Goal: Check status: Check status

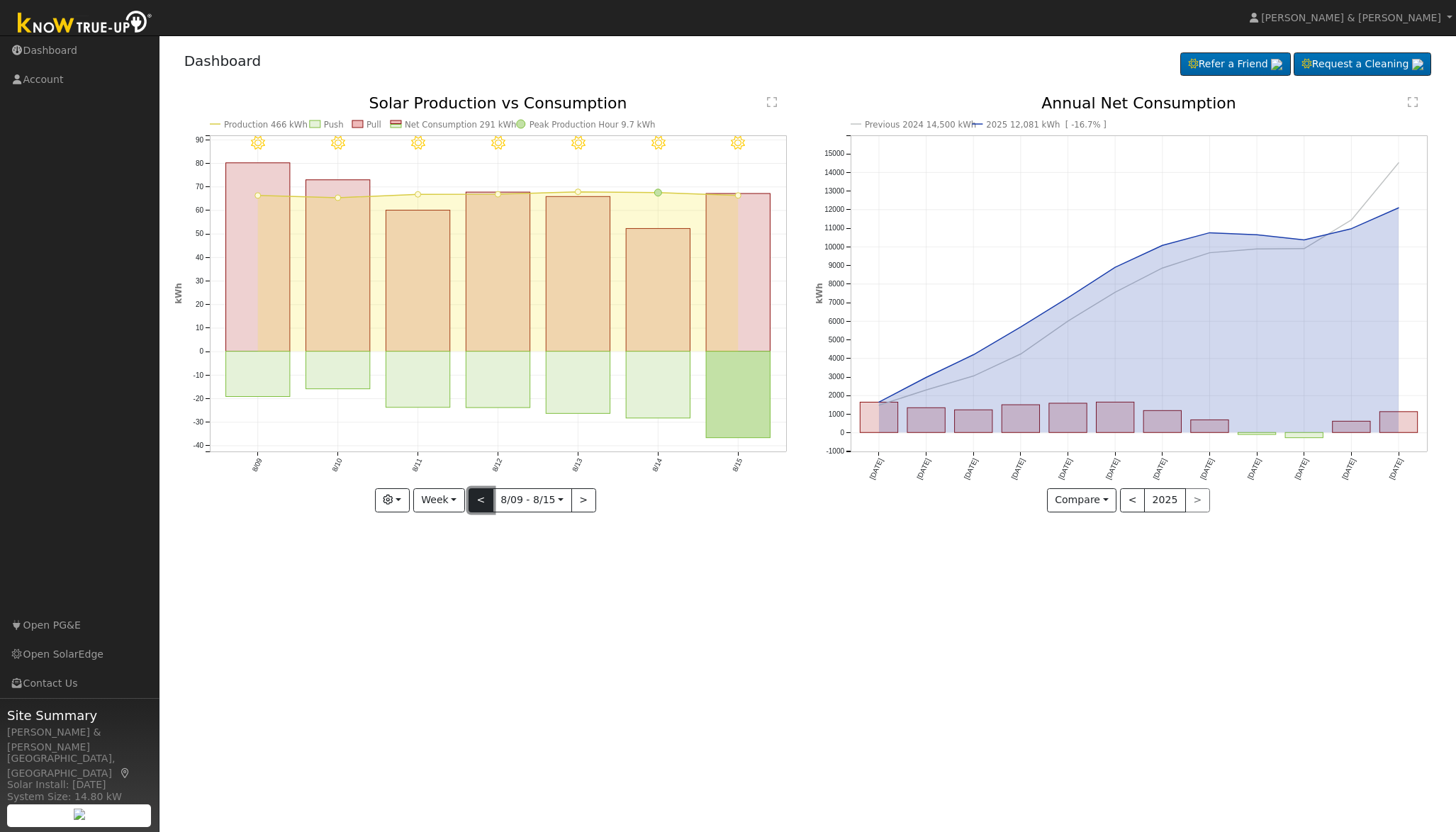
click at [483, 495] on button "<" at bounding box center [481, 500] width 25 height 24
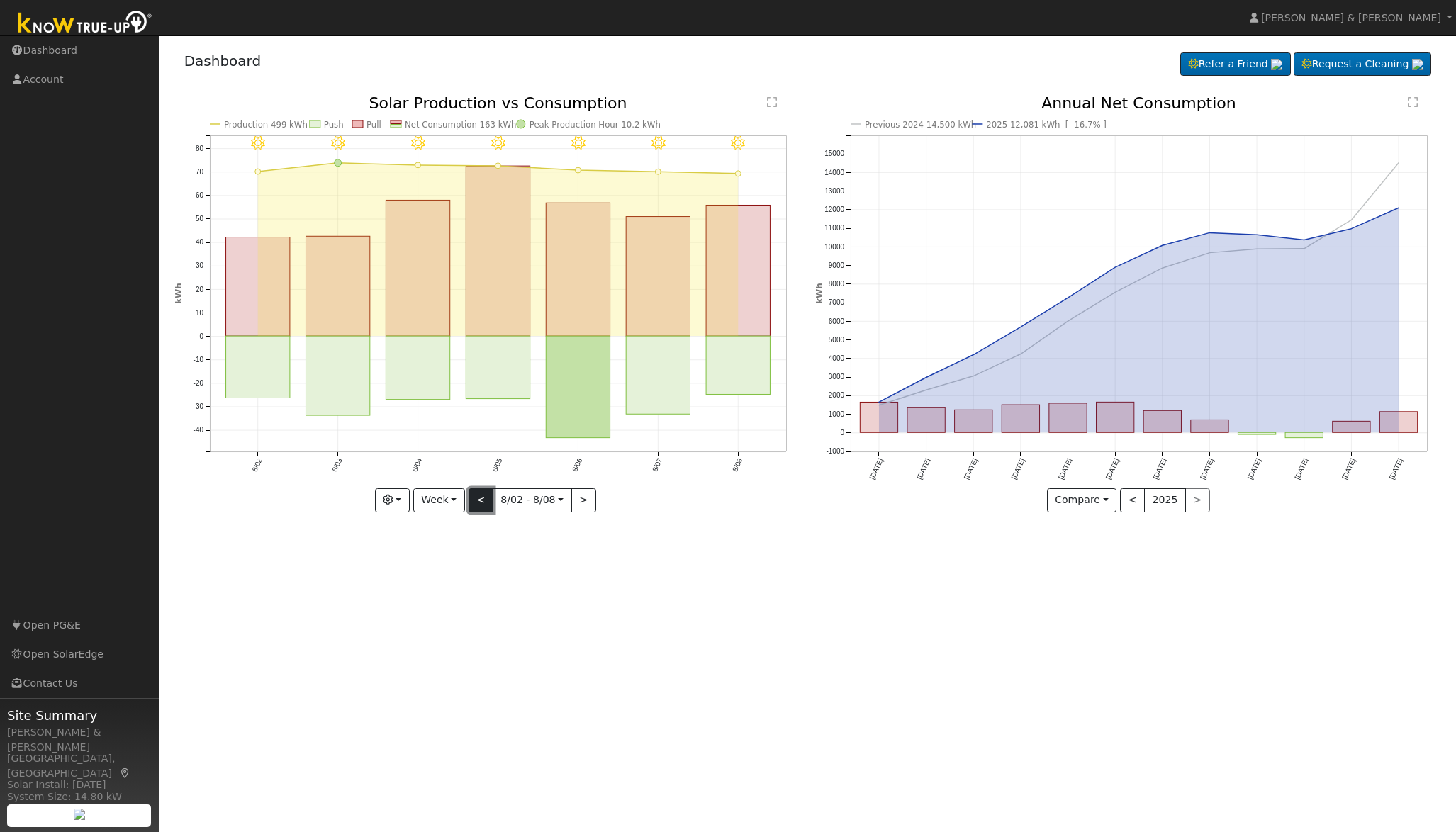
click at [483, 495] on button "<" at bounding box center [481, 500] width 25 height 24
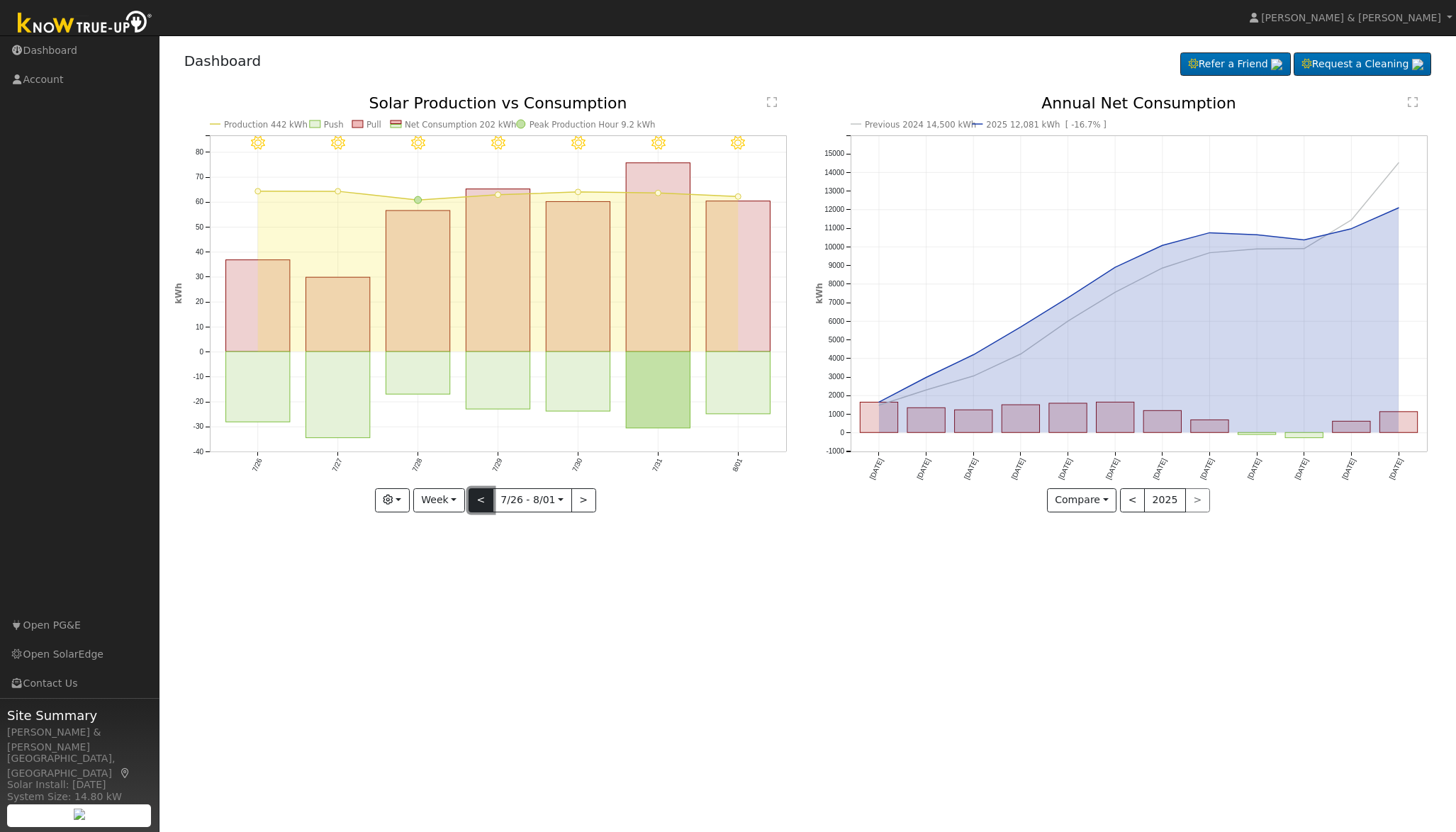
click at [483, 495] on button "<" at bounding box center [481, 500] width 25 height 24
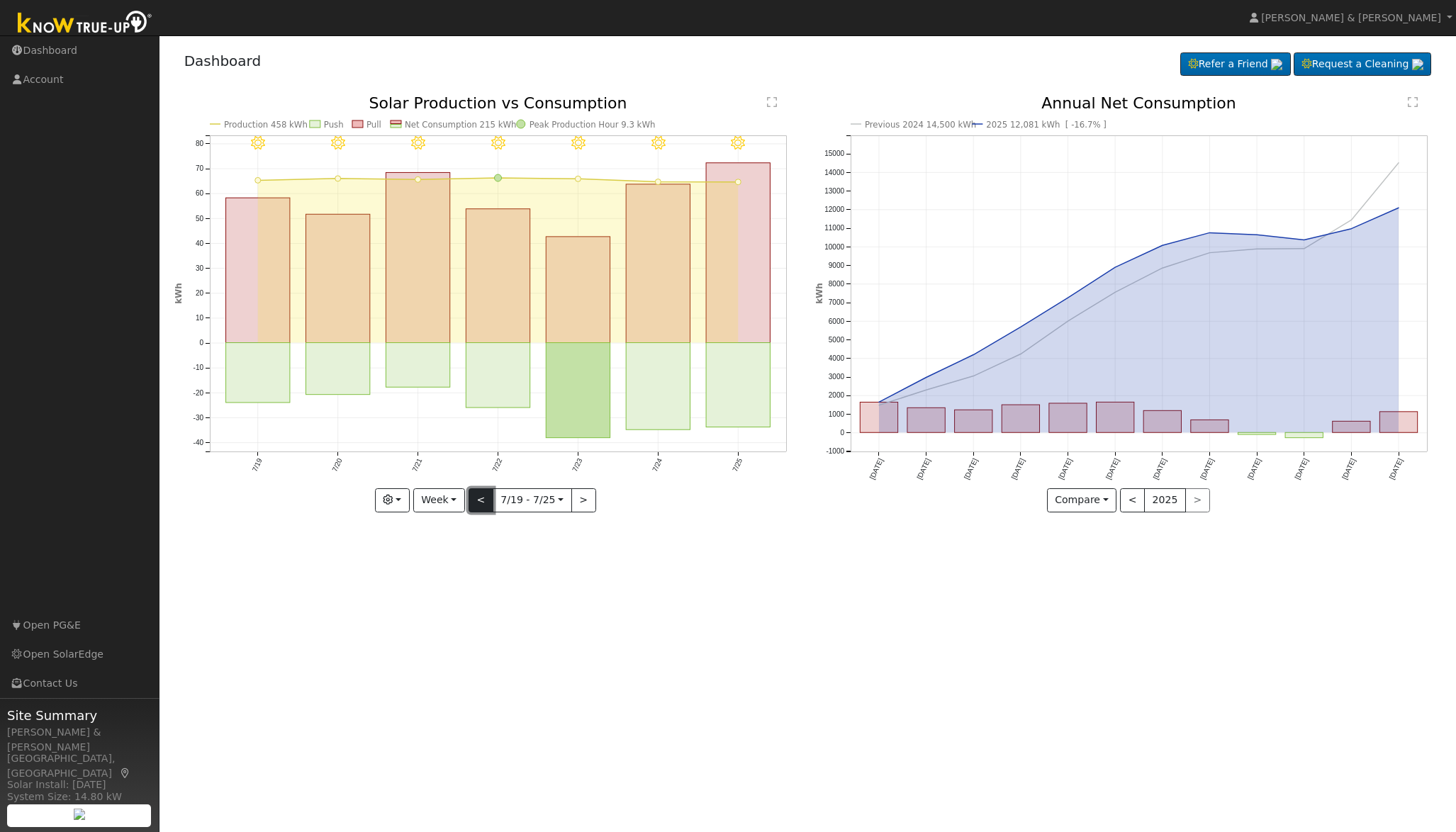
click at [483, 495] on button "<" at bounding box center [481, 500] width 25 height 24
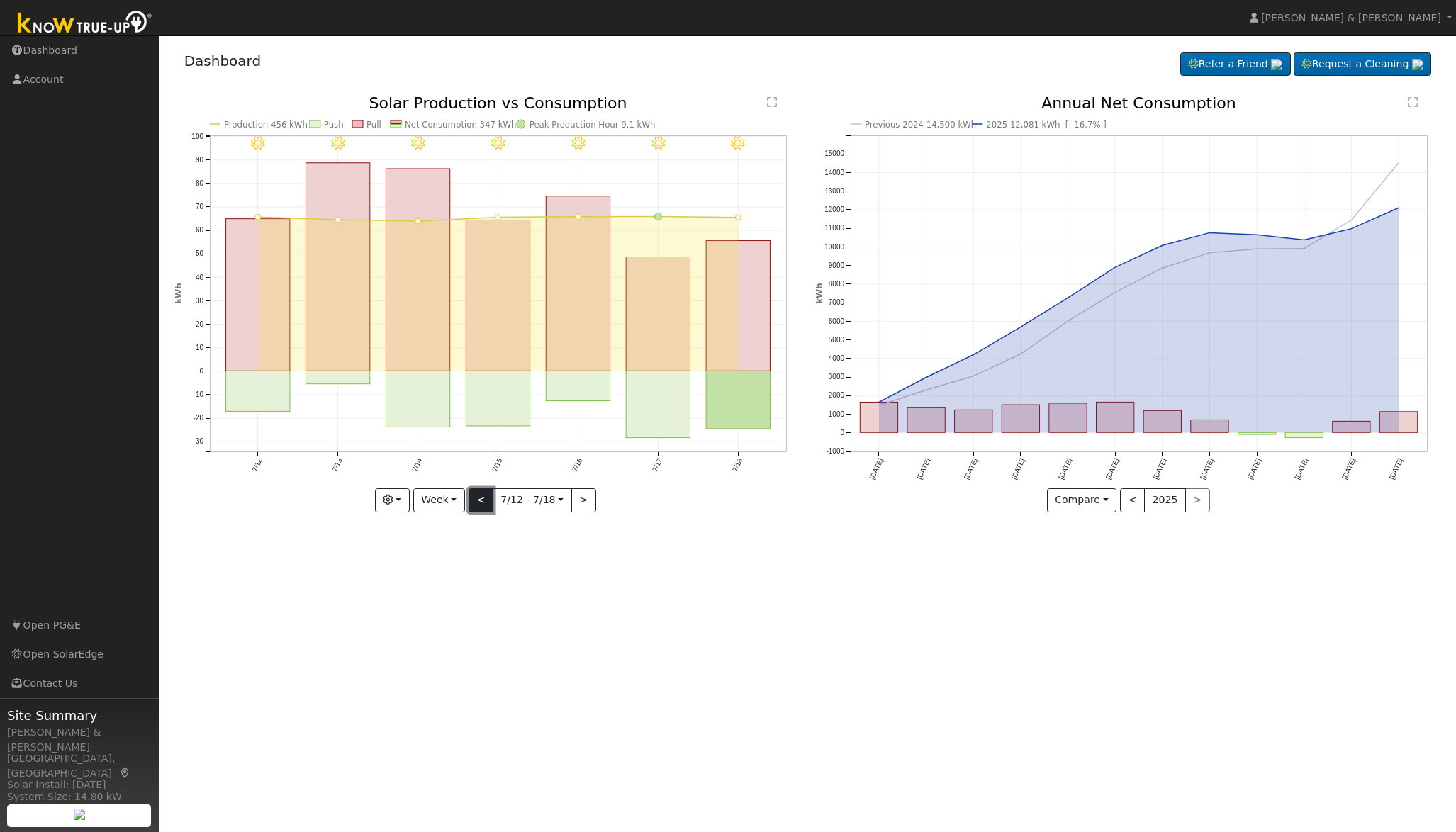
click at [483, 495] on button "<" at bounding box center [481, 500] width 25 height 24
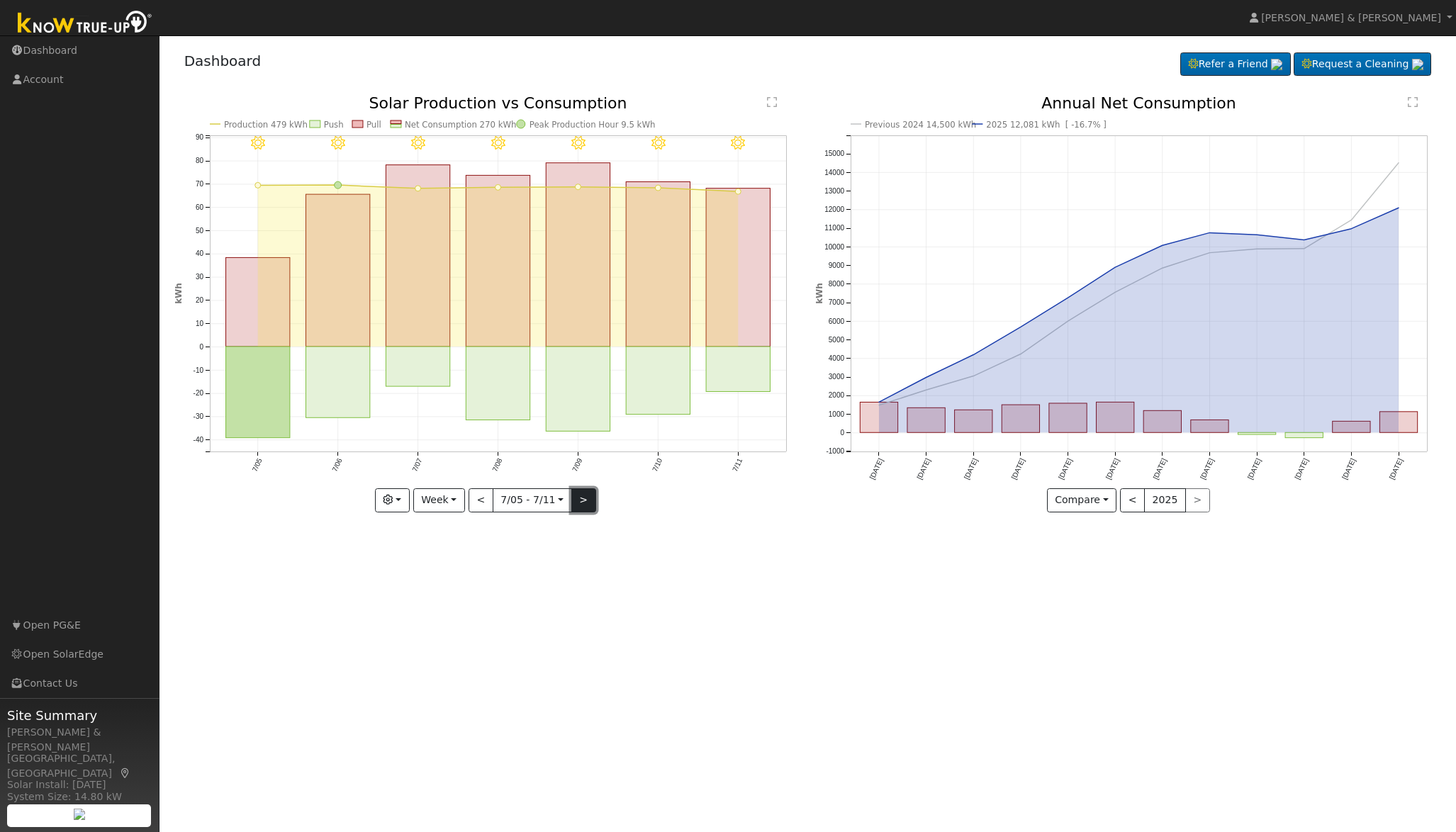
click at [587, 499] on button ">" at bounding box center [583, 500] width 25 height 24
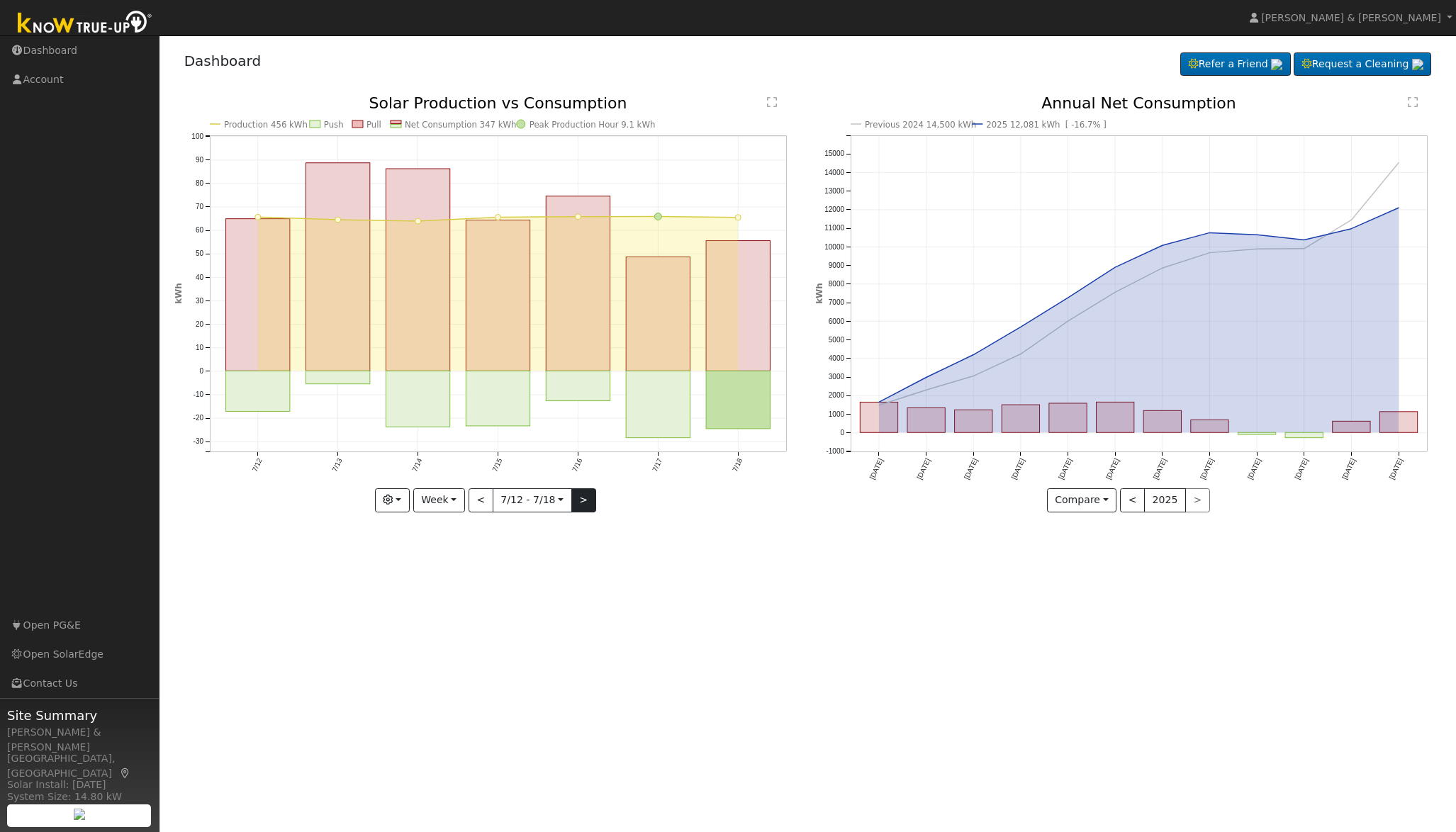
click at [587, 499] on div "Production 456 kWh Push Pull Net Consumption 347 kWh Peak Production Hour 9.1 k…" at bounding box center [487, 303] width 626 height 416
click at [587, 499] on button ">" at bounding box center [583, 500] width 25 height 24
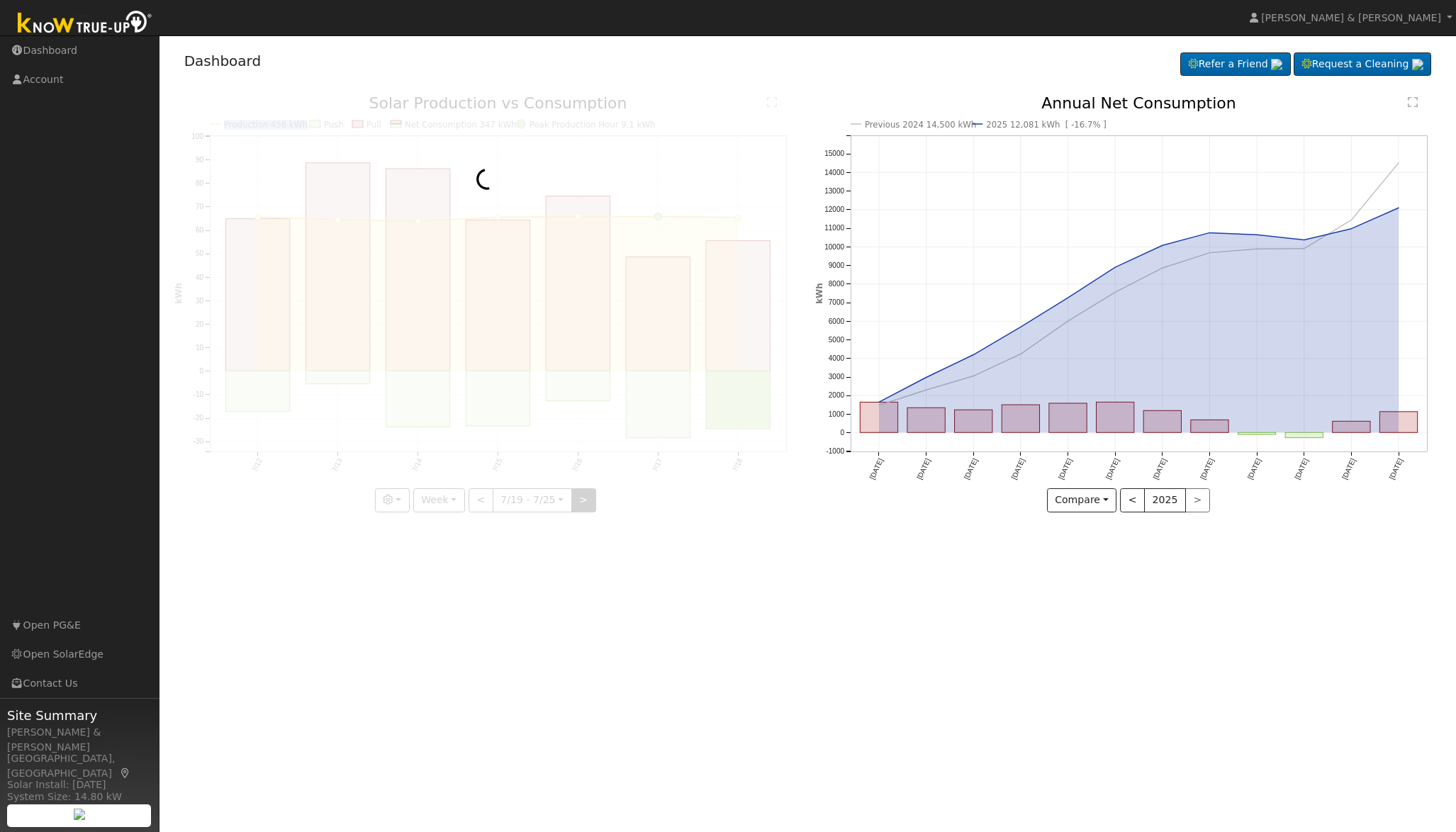
click at [587, 499] on div at bounding box center [487, 303] width 626 height 416
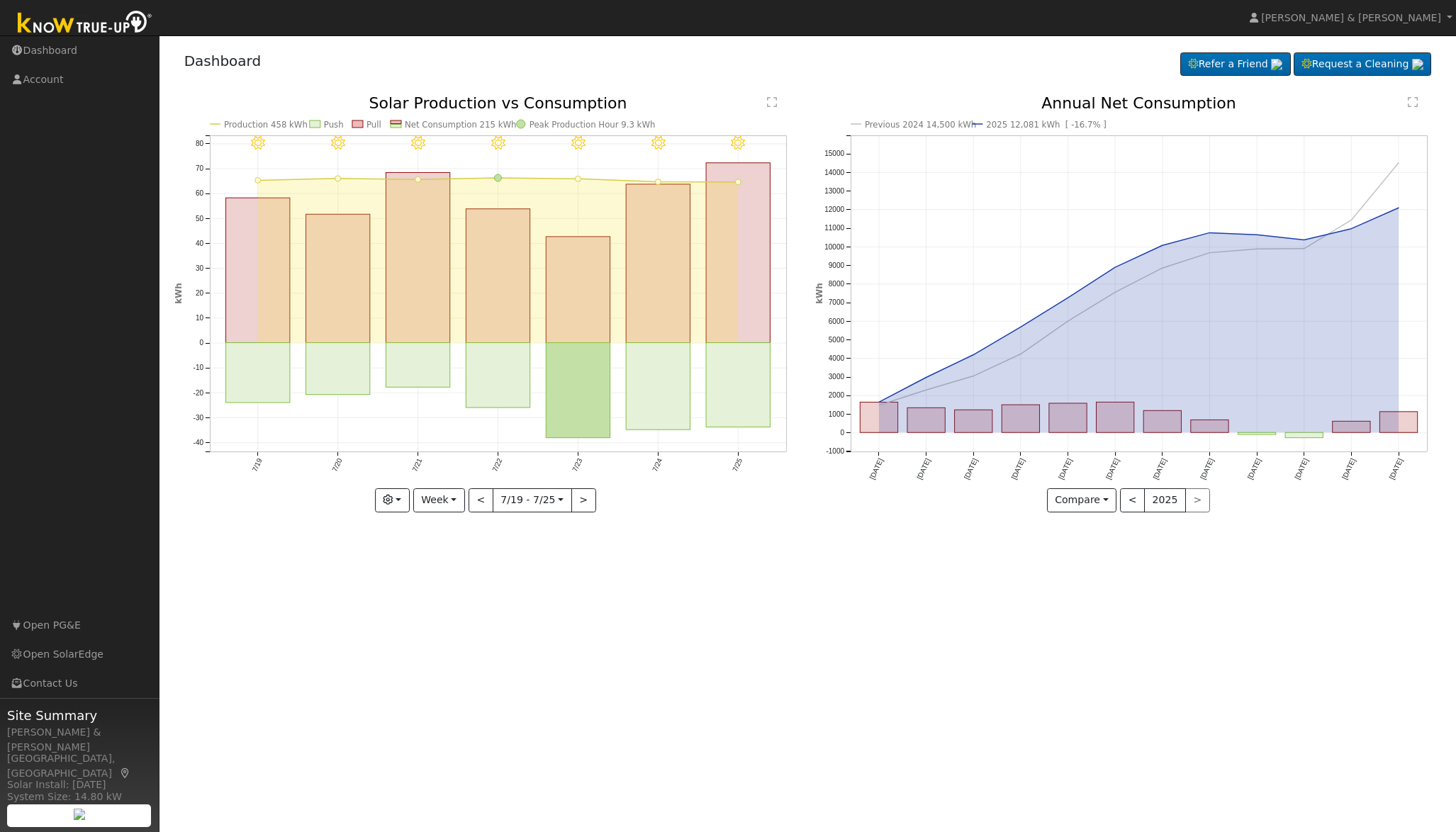
click at [587, 499] on div at bounding box center [487, 303] width 626 height 416
click at [587, 499] on div "7/25 - Clear 7/24 - Clear 7/23 - Clear 7/22 - Clear 7/21 - Clear 7/20 - Clear 7…" at bounding box center [487, 303] width 626 height 416
click at [587, 499] on button ">" at bounding box center [583, 500] width 25 height 24
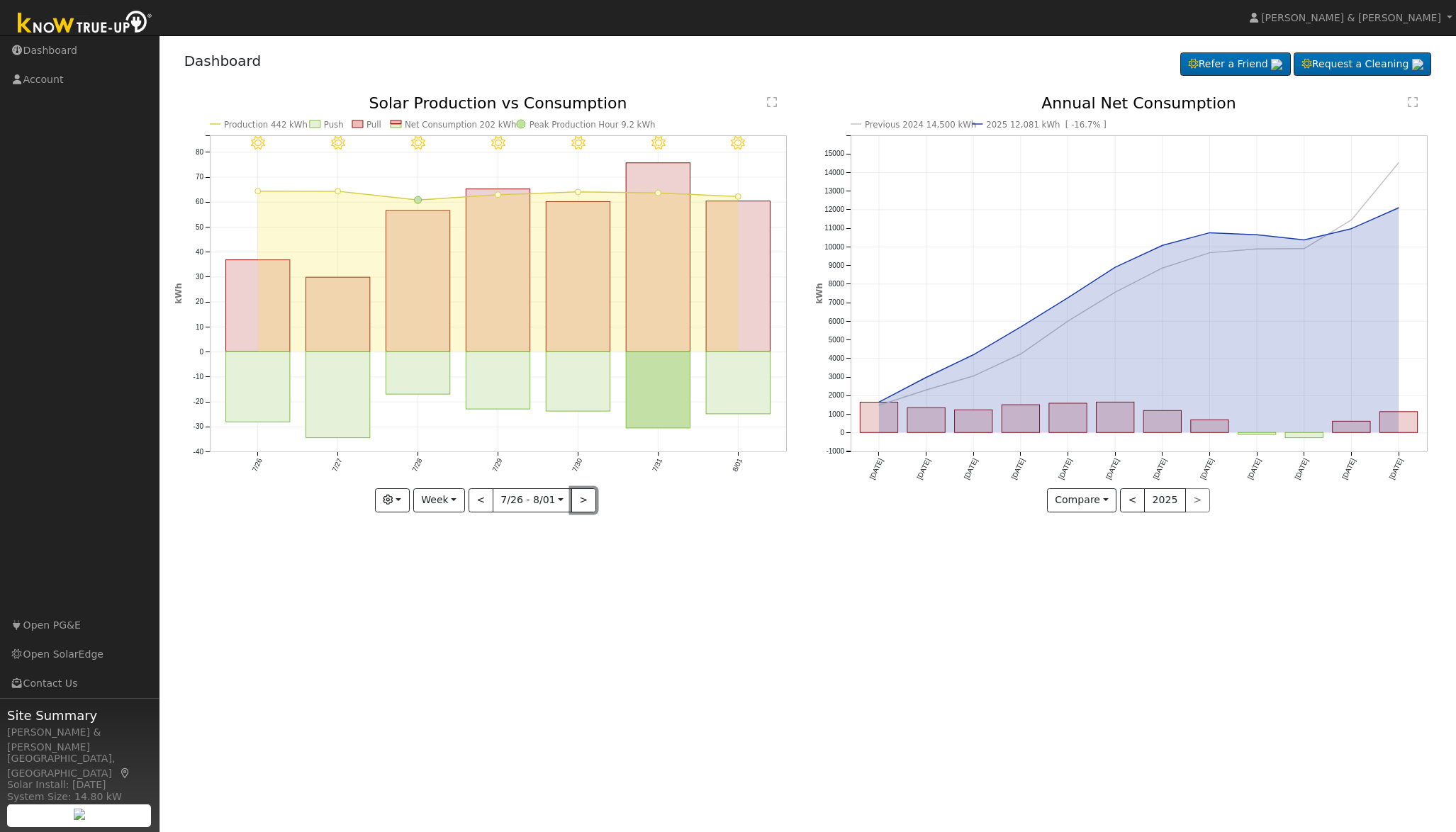
click at [587, 499] on button ">" at bounding box center [583, 500] width 25 height 24
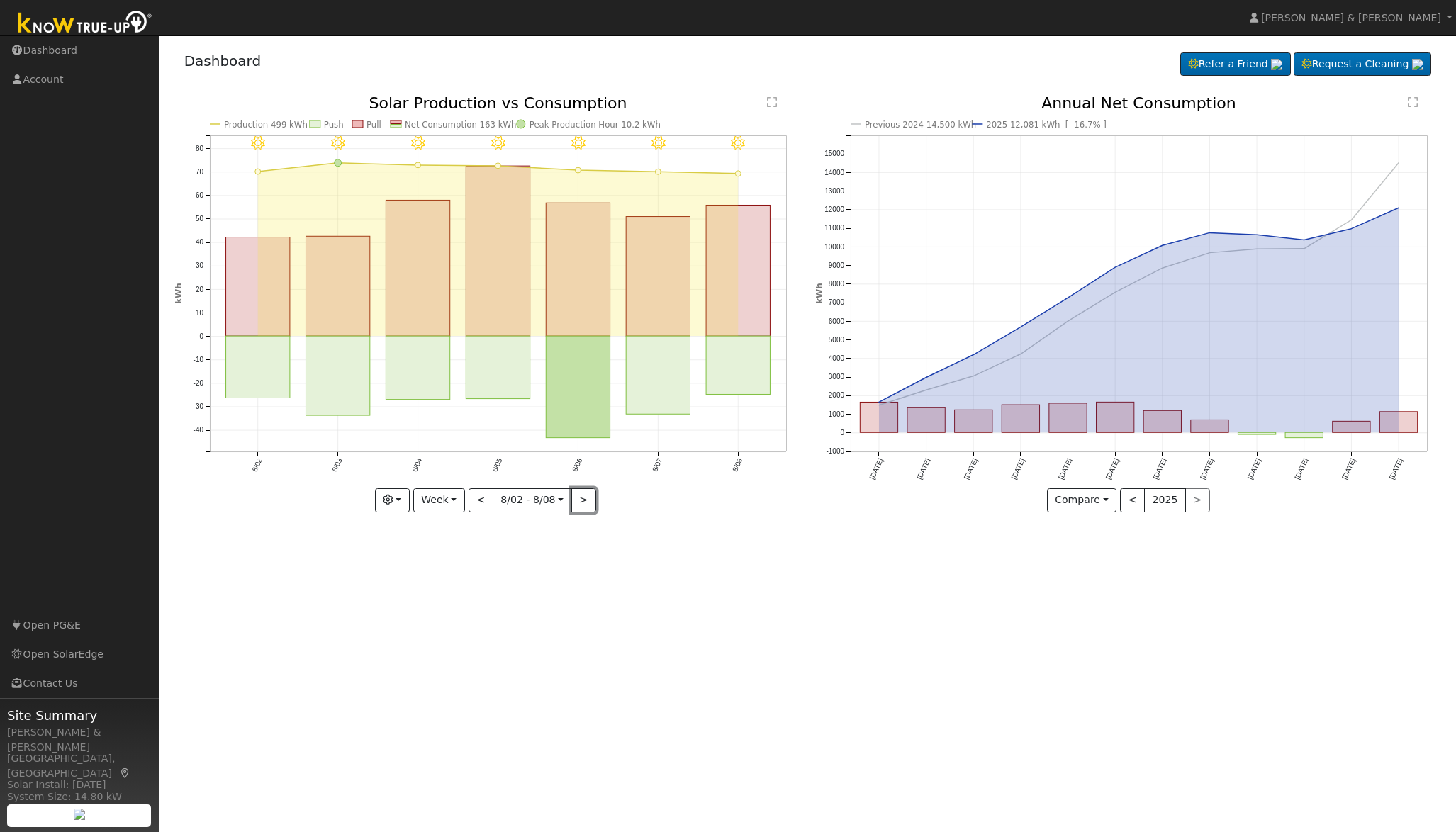
click at [587, 499] on button ">" at bounding box center [583, 500] width 25 height 24
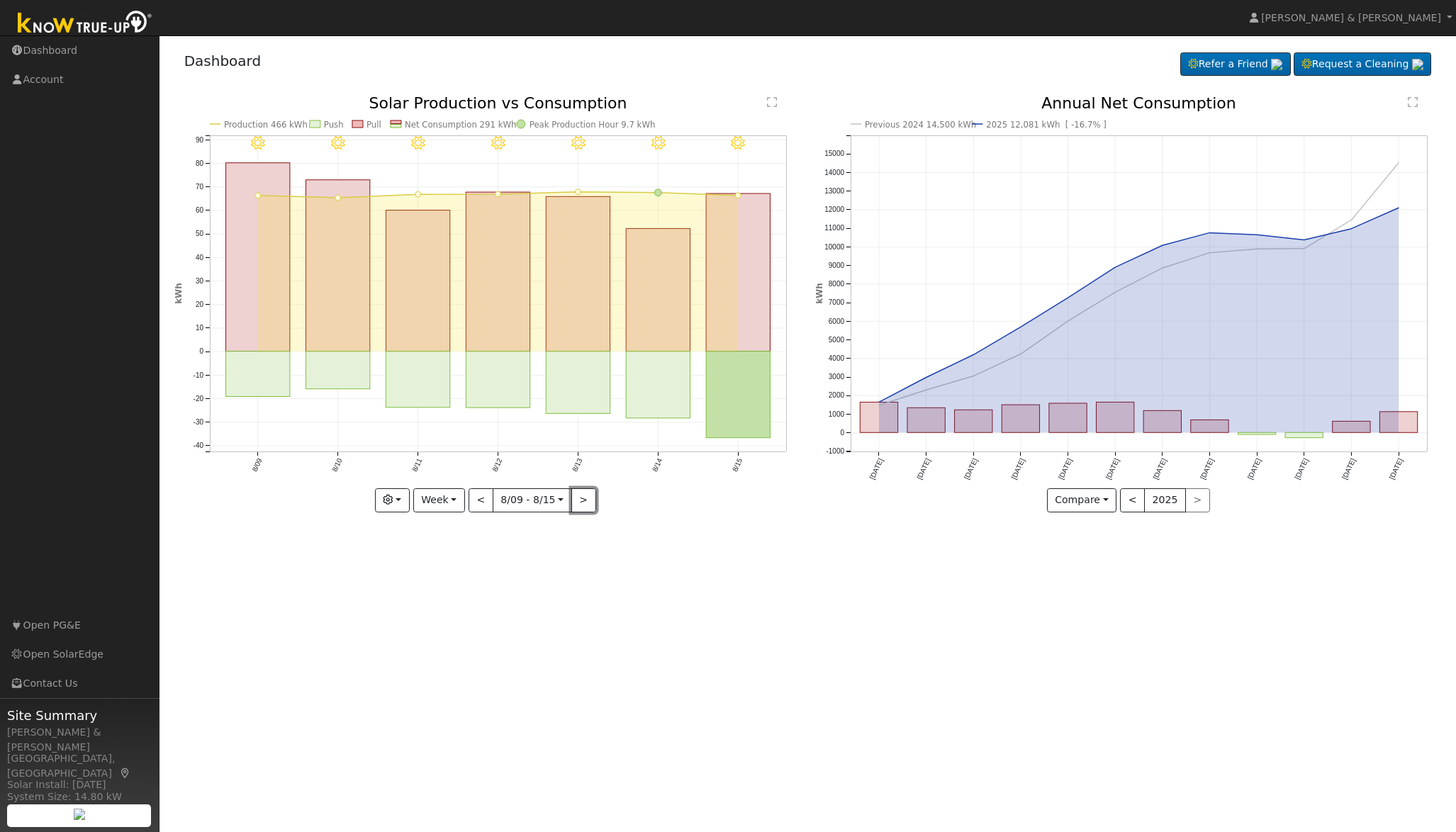
click at [590, 499] on button ">" at bounding box center [583, 500] width 25 height 24
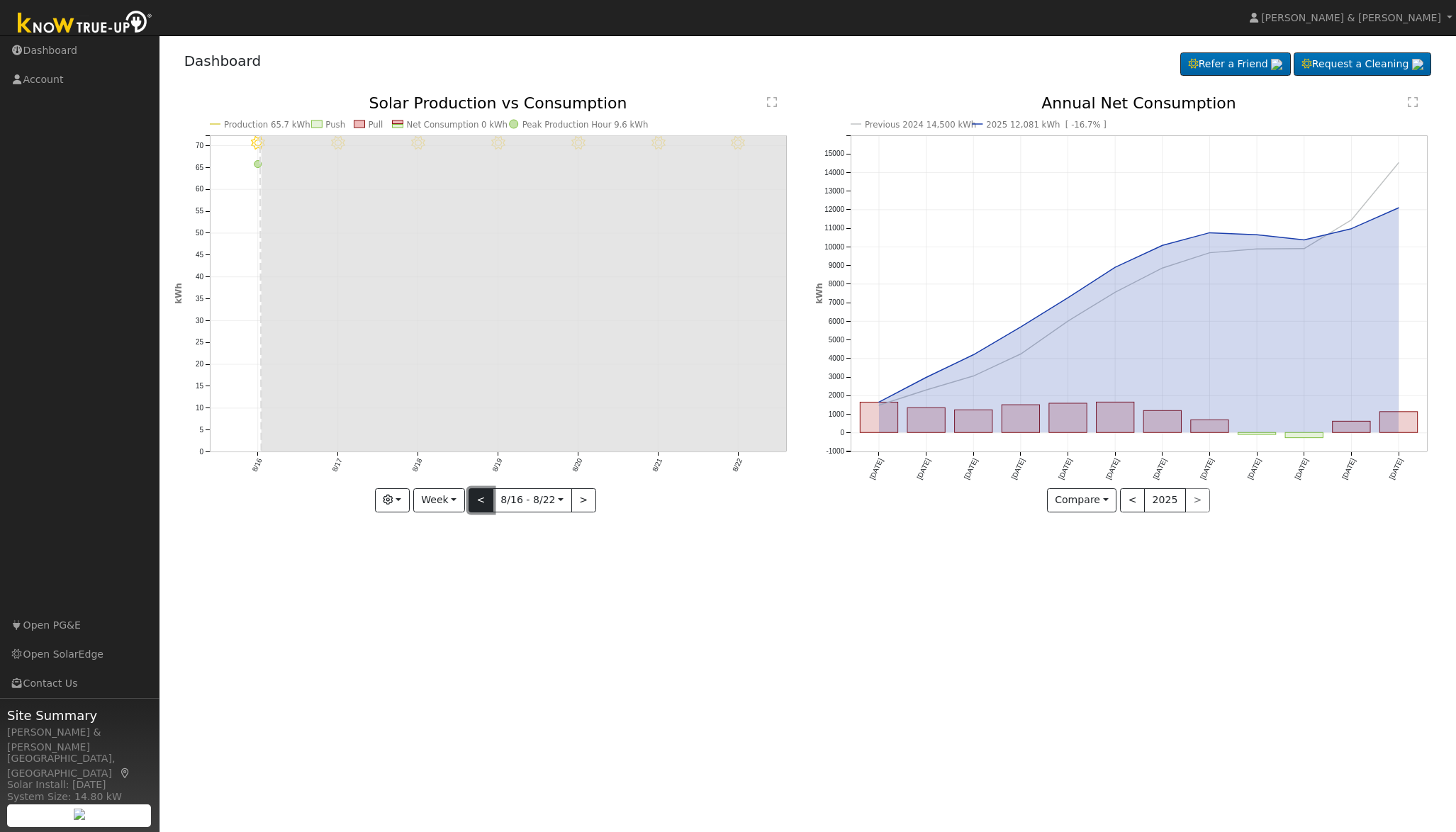
click at [475, 494] on button "<" at bounding box center [481, 500] width 25 height 24
type input "[DATE]"
